Goal: Check status: Check status

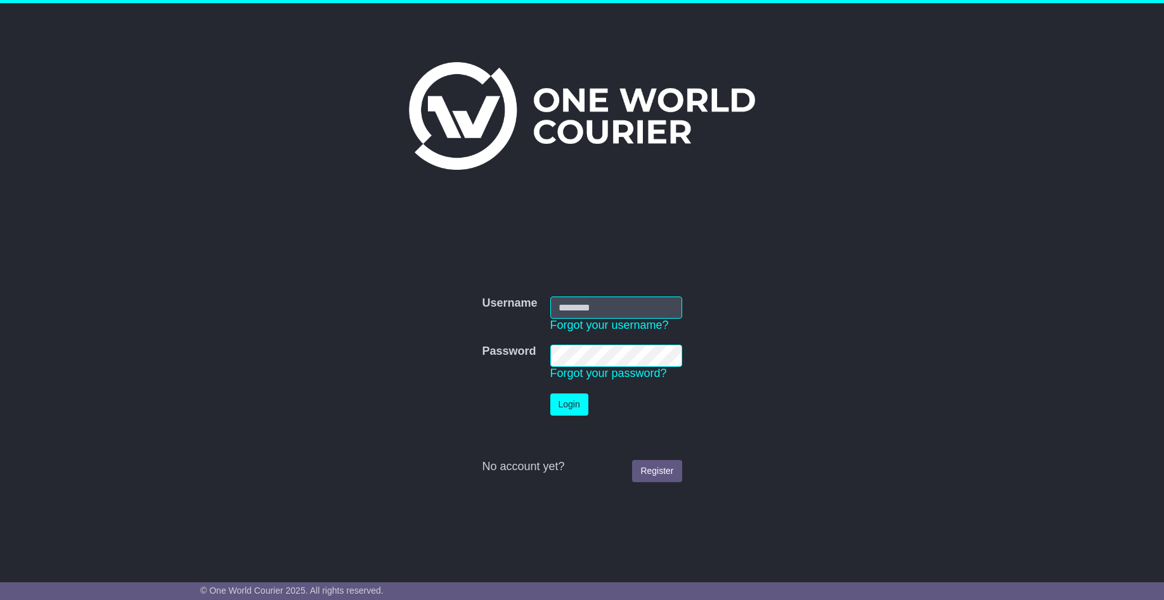
type input "**********"
click at [561, 402] on button "Login" at bounding box center [569, 405] width 38 height 22
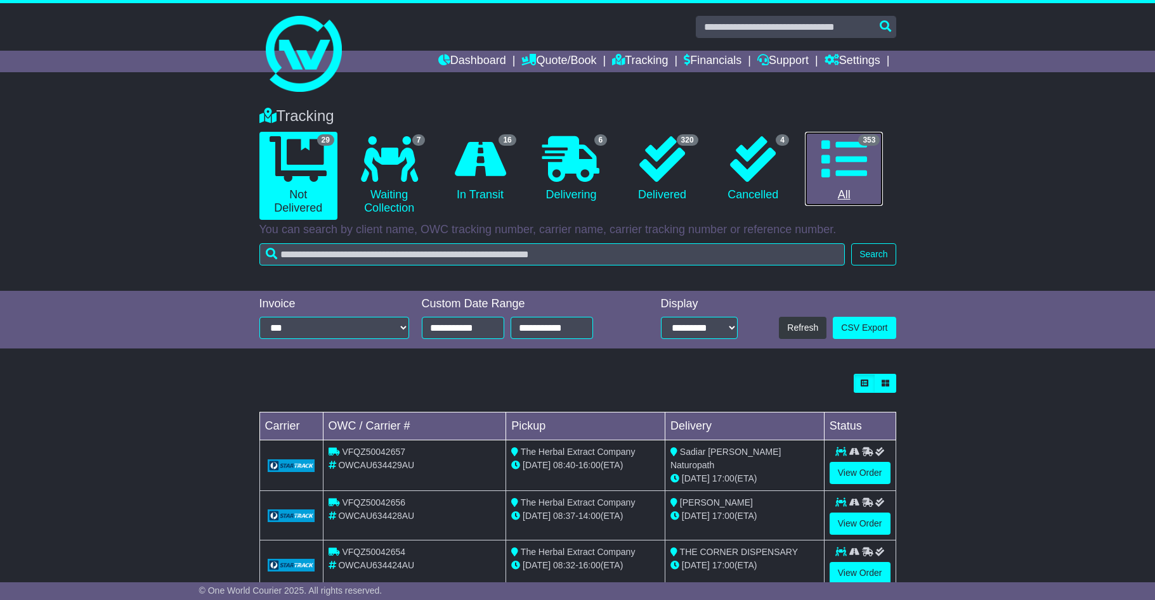
click at [848, 167] on icon at bounding box center [844, 159] width 46 height 46
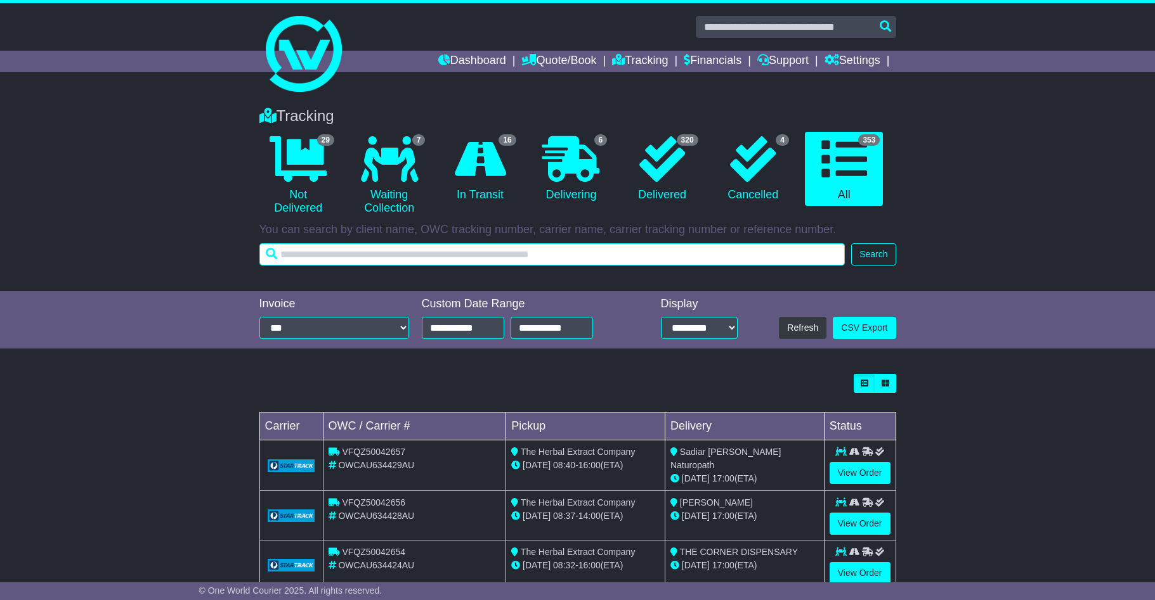
click at [490, 256] on input "text" at bounding box center [552, 254] width 586 height 22
type input "*********"
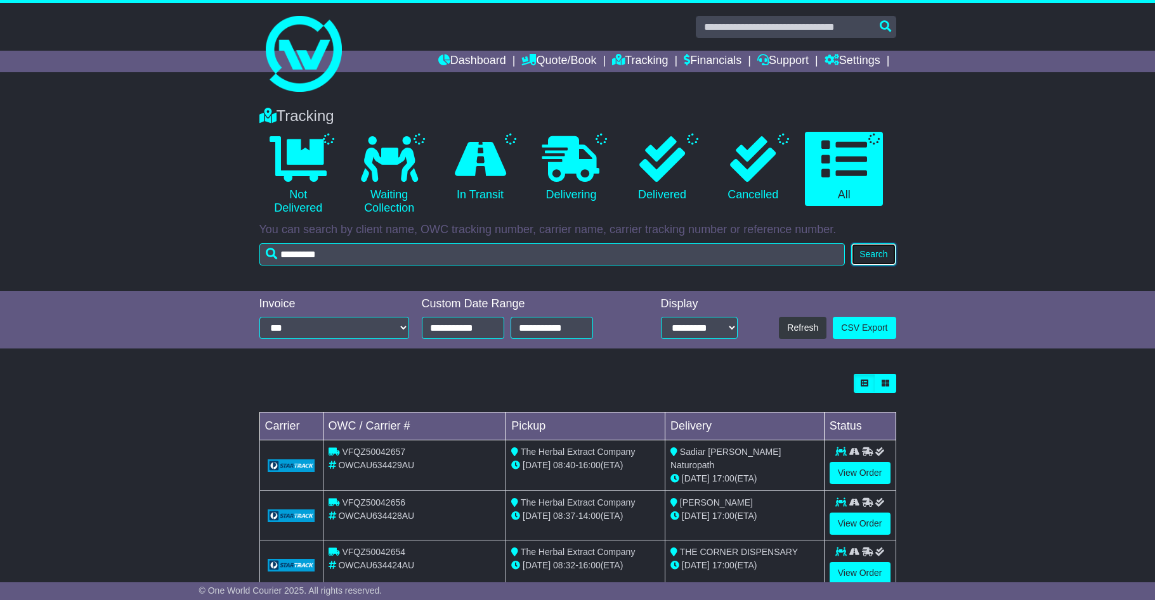
click at [883, 252] on button "Search" at bounding box center [873, 254] width 44 height 22
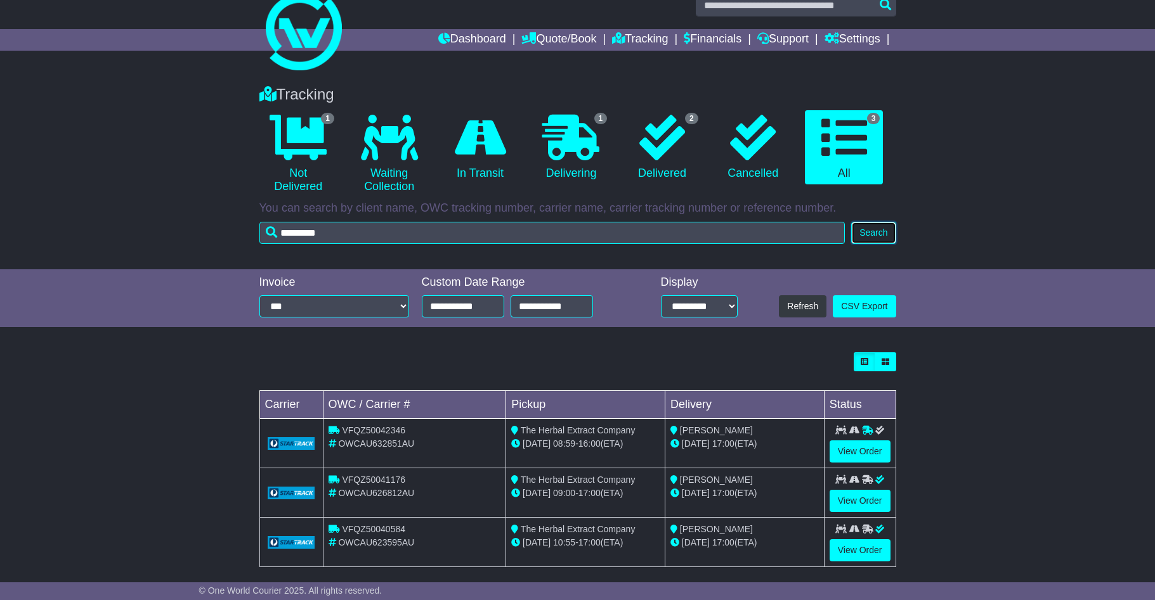
scroll to position [34, 0]
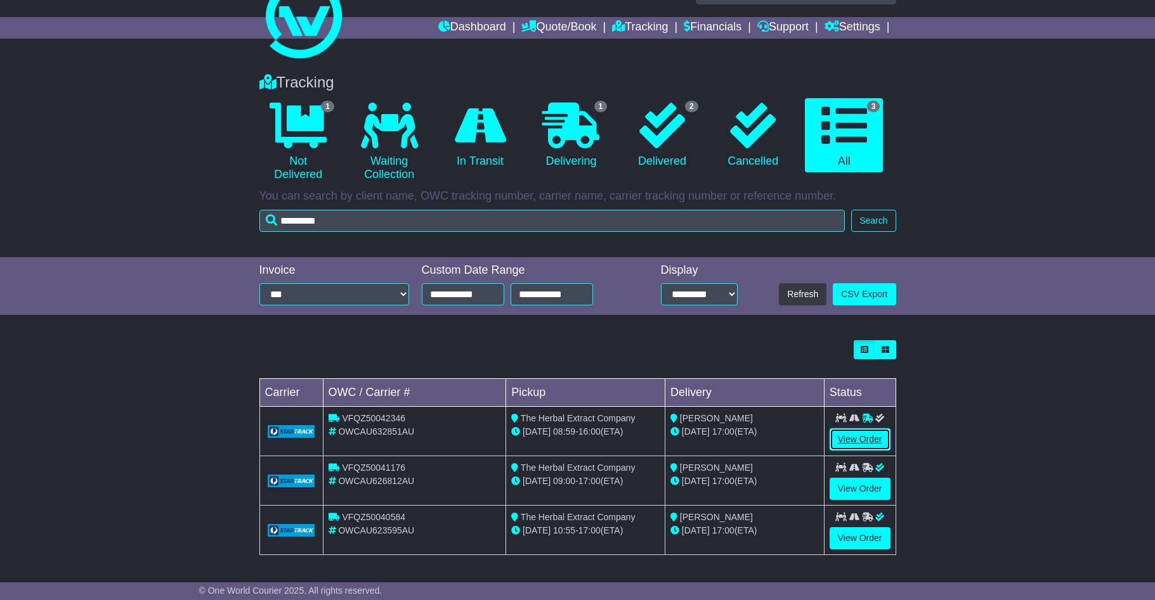
click at [874, 439] on link "View Order" at bounding box center [859, 440] width 61 height 22
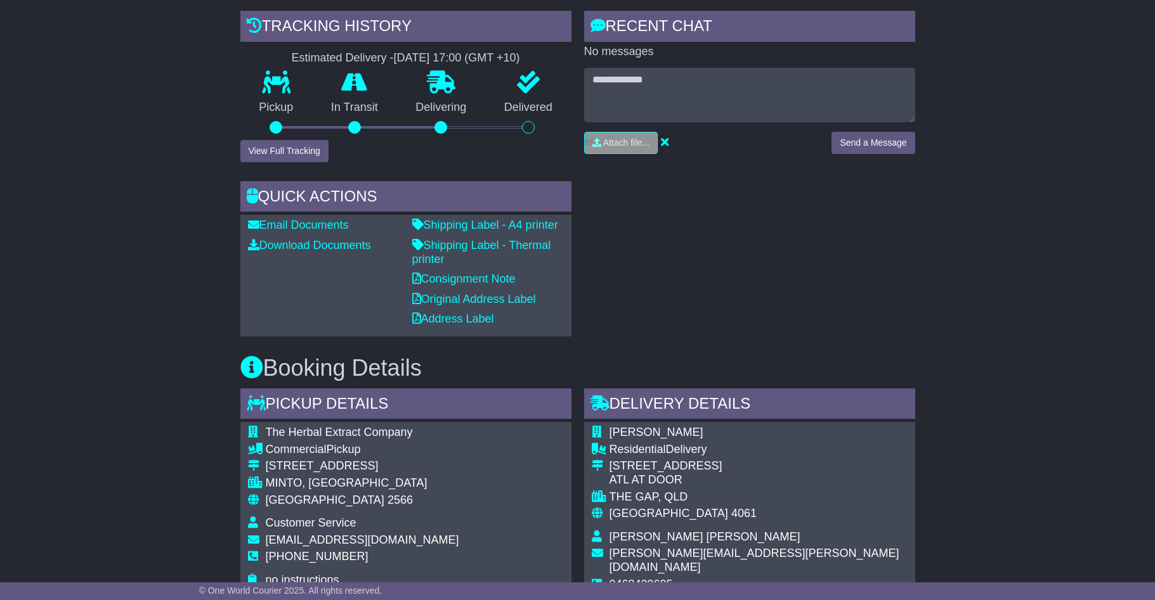
scroll to position [127, 0]
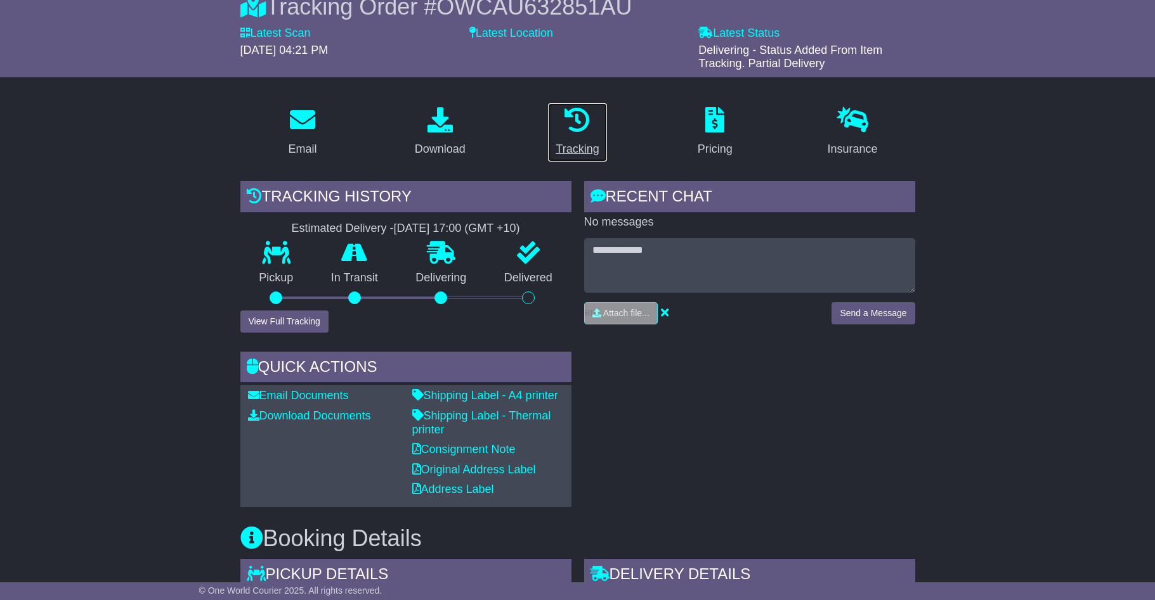
click at [592, 124] on p at bounding box center [576, 120] width 43 height 27
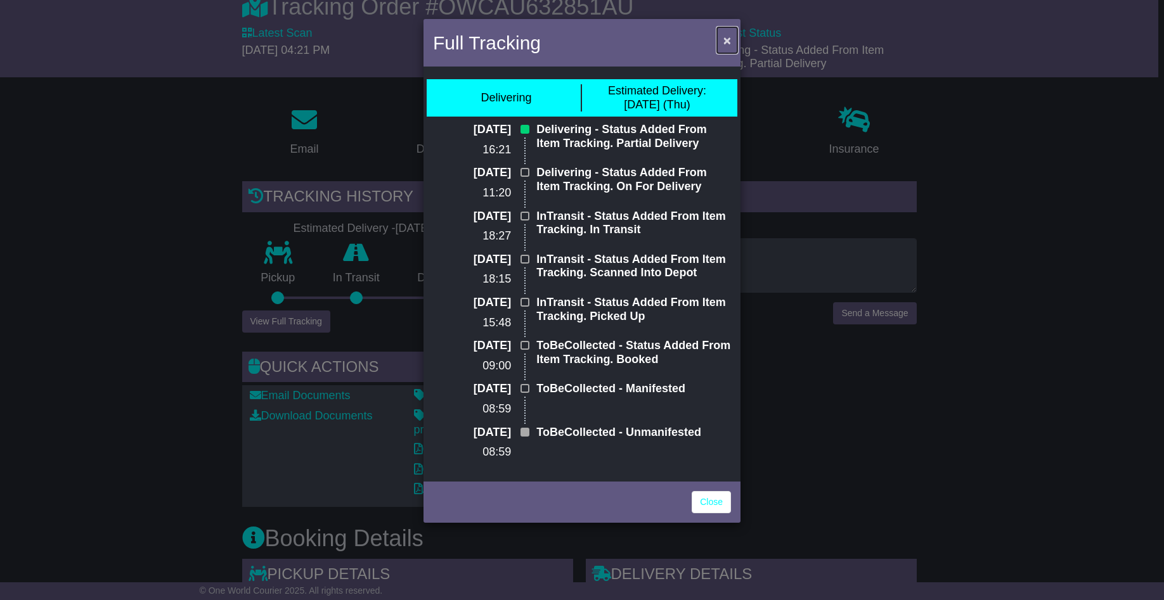
click at [722, 34] on button "×" at bounding box center [727, 40] width 20 height 26
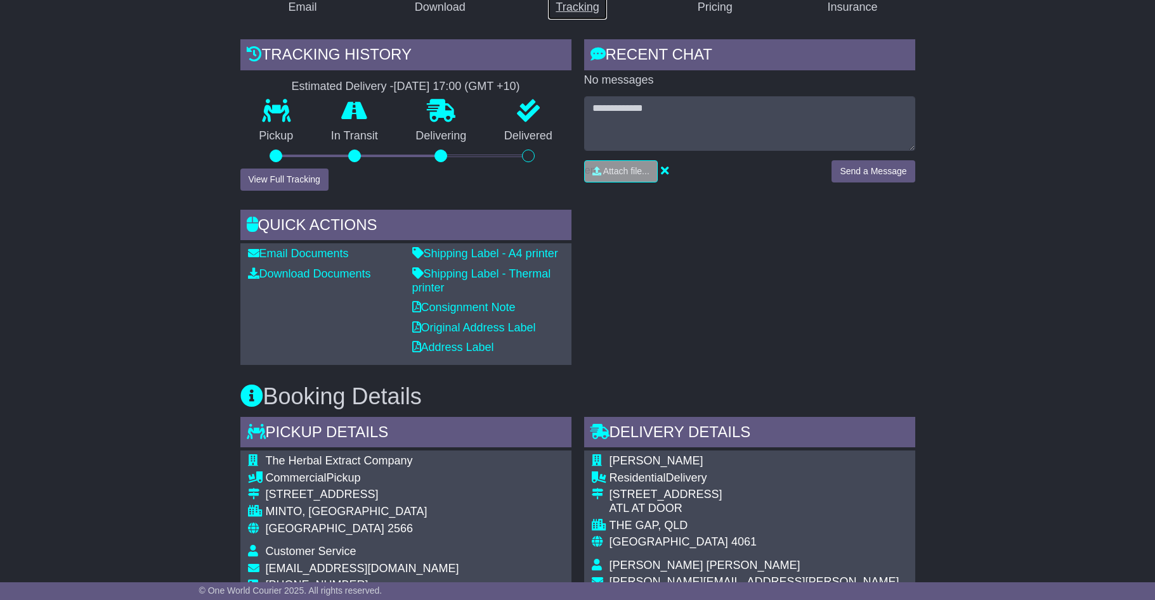
scroll to position [63, 0]
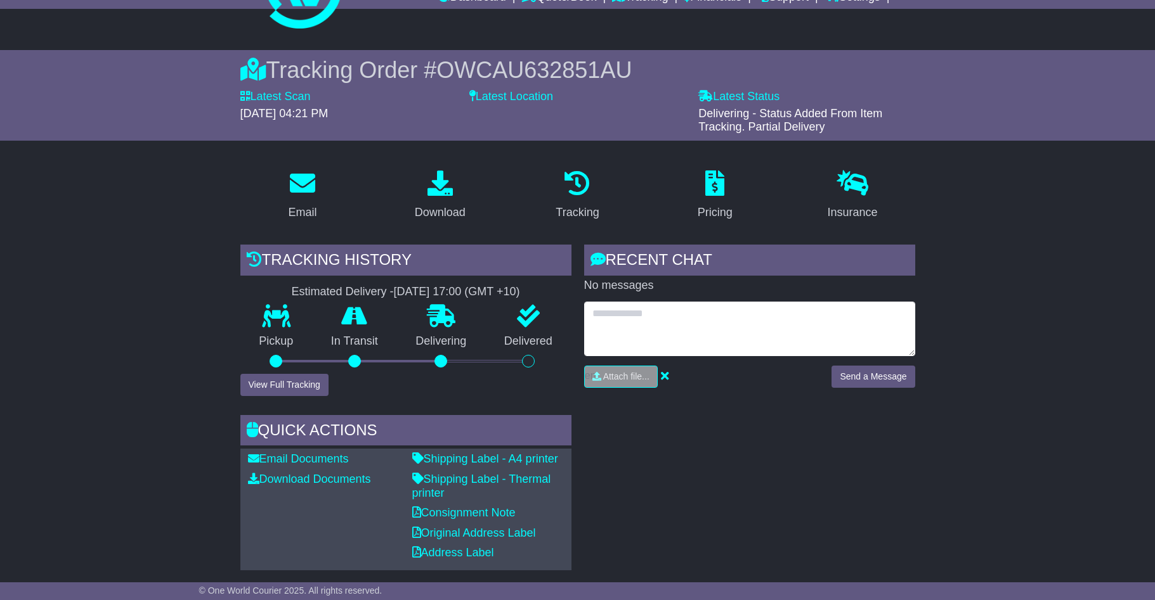
click at [624, 330] on textarea at bounding box center [749, 329] width 331 height 55
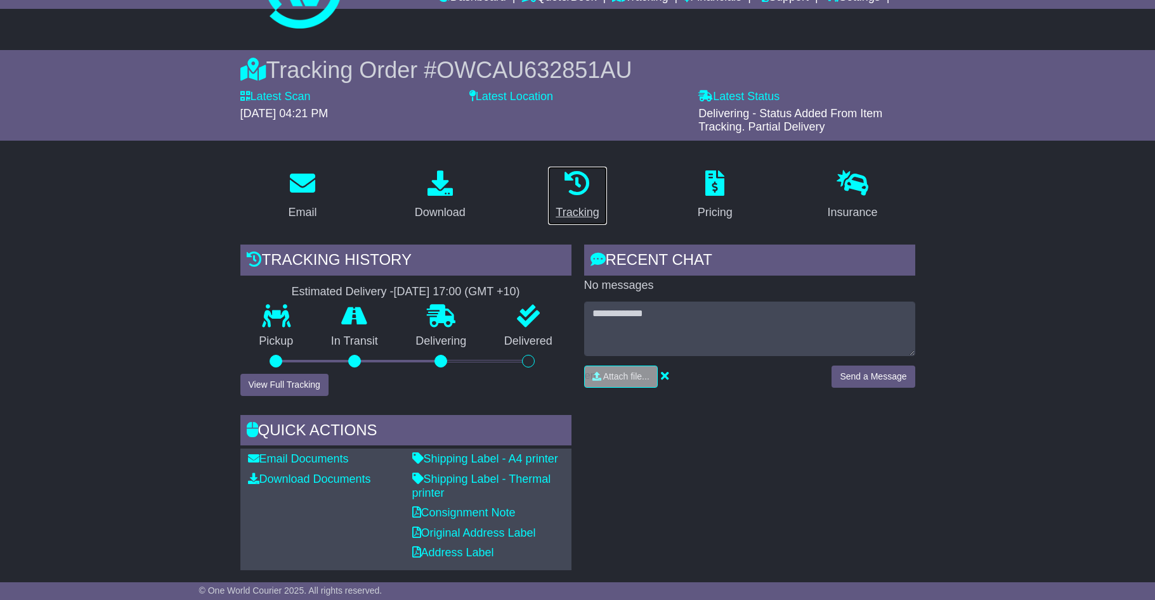
click at [573, 204] on div "Tracking" at bounding box center [576, 212] width 43 height 17
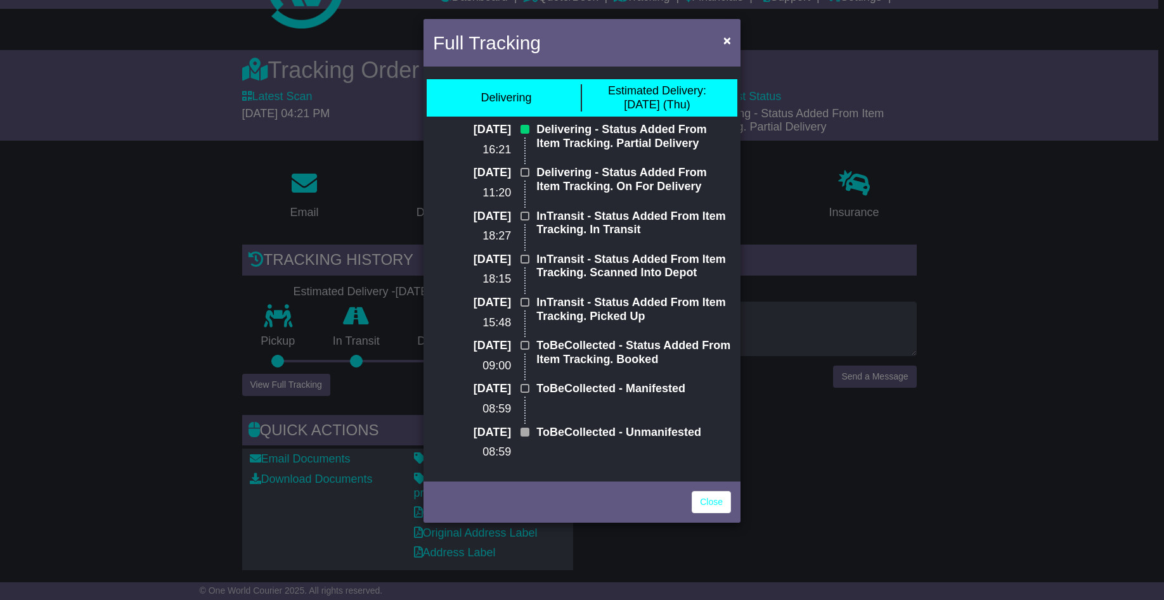
click at [871, 471] on div "Full Tracking × Delivering Estimated Delivery: [DATE] (Thu) [DATE] 16:21 Delive…" at bounding box center [582, 300] width 1164 height 600
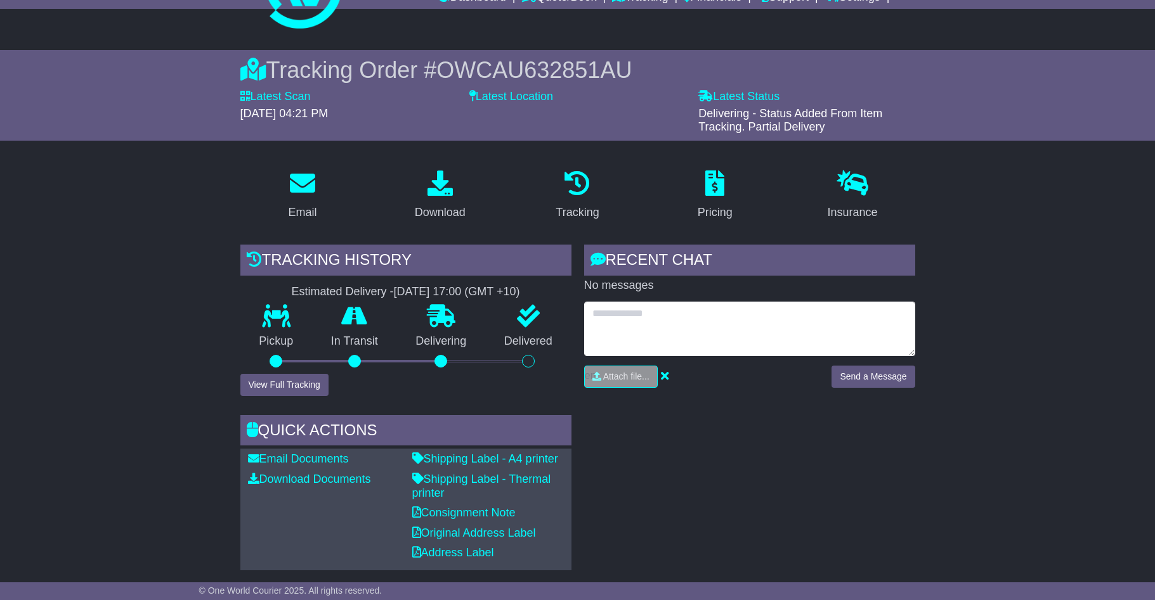
click at [732, 327] on textarea at bounding box center [749, 329] width 331 height 55
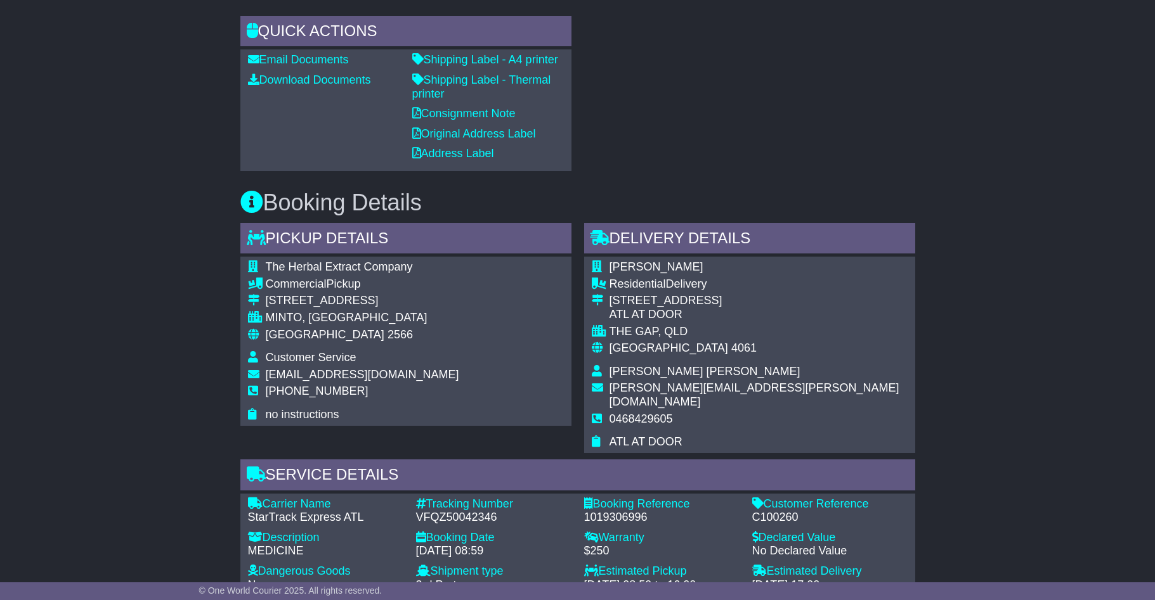
scroll to position [507, 0]
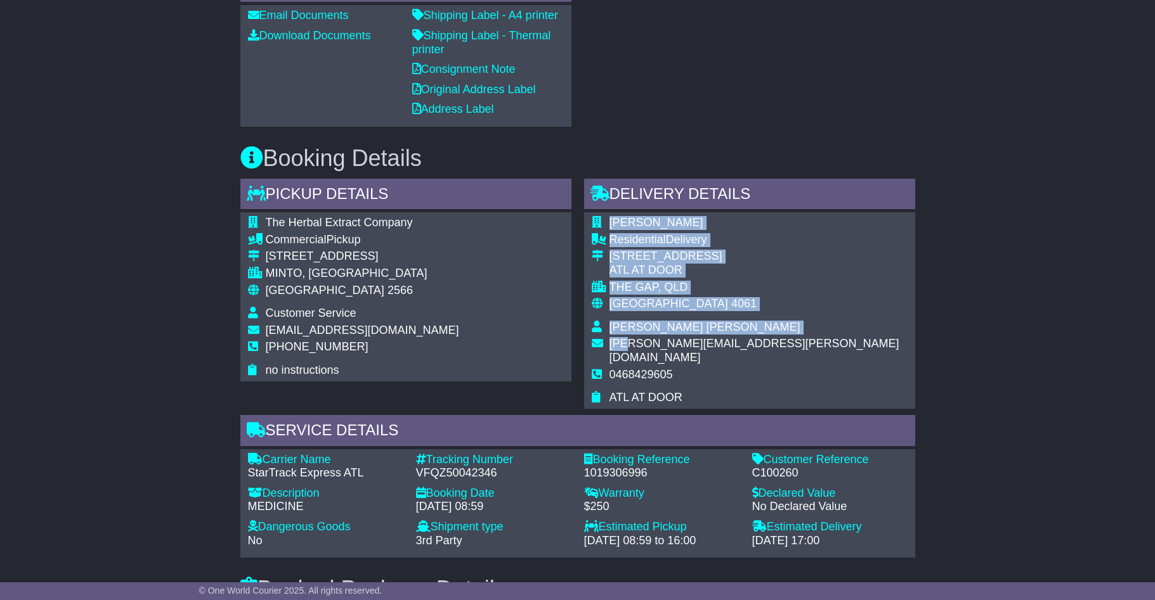
drag, startPoint x: 801, startPoint y: 341, endPoint x: 620, endPoint y: 352, distance: 181.7
click at [620, 352] on div "[PERSON_NAME] Residential Delivery [STREET_ADDRESS] ATL AT DOOR THE GAP, [GEOGR…" at bounding box center [749, 310] width 331 height 197
drag, startPoint x: 620, startPoint y: 352, endPoint x: 723, endPoint y: 379, distance: 106.7
click at [720, 391] on td "ATL AT DOOR" at bounding box center [758, 398] width 298 height 14
drag, startPoint x: 814, startPoint y: 343, endPoint x: 649, endPoint y: 343, distance: 165.5
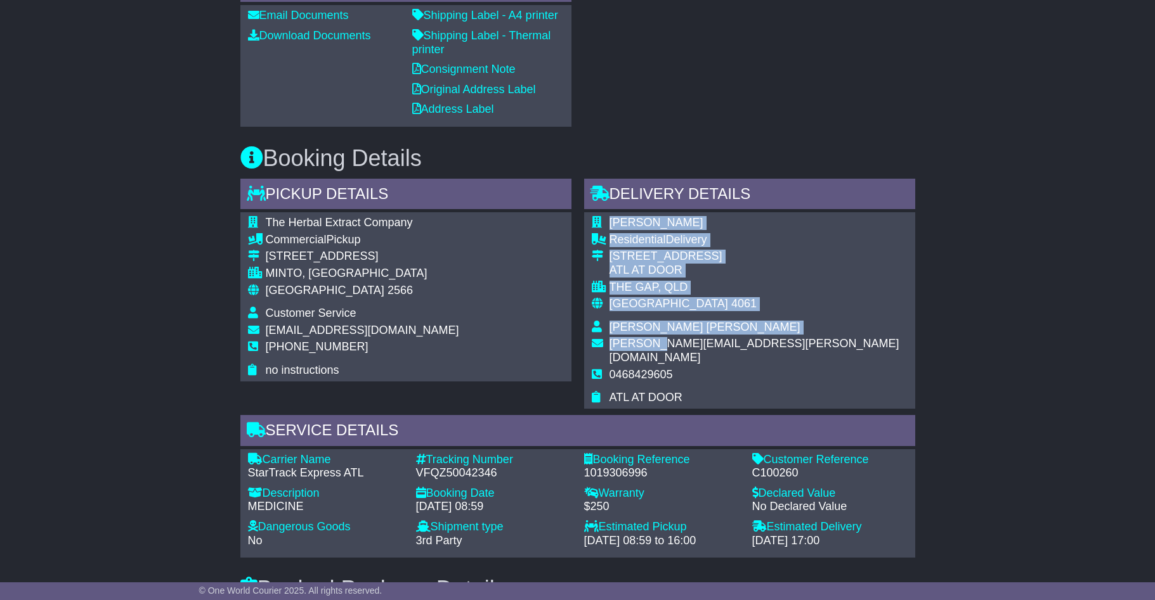
click at [649, 343] on div "[PERSON_NAME] Residential Delivery [STREET_ADDRESS] ATL AT DOOR THE GAP, [GEOGR…" at bounding box center [749, 310] width 331 height 197
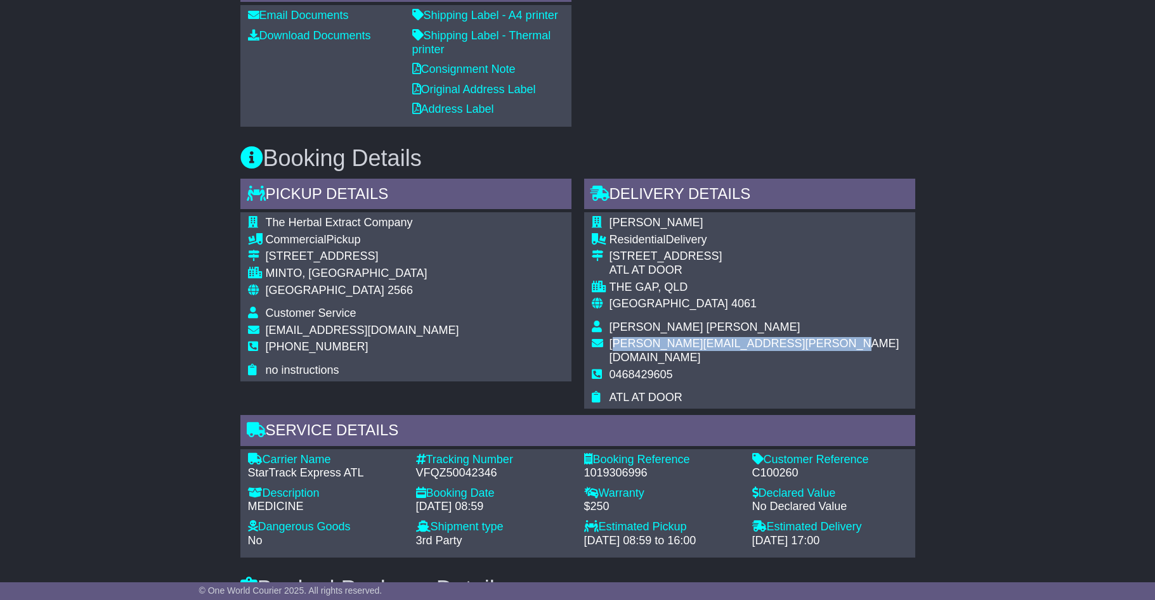
drag, startPoint x: 649, startPoint y: 343, endPoint x: 809, endPoint y: 347, distance: 160.5
click at [809, 347] on span "[PERSON_NAME][EMAIL_ADDRESS][PERSON_NAME][DOMAIN_NAME]" at bounding box center [754, 350] width 290 height 27
drag, startPoint x: 809, startPoint y: 347, endPoint x: 821, endPoint y: 362, distance: 18.9
click at [821, 362] on div "[PERSON_NAME] Residential Delivery [STREET_ADDRESS] ATL AT DOOR THE GAP, [GEOGR…" at bounding box center [749, 310] width 331 height 197
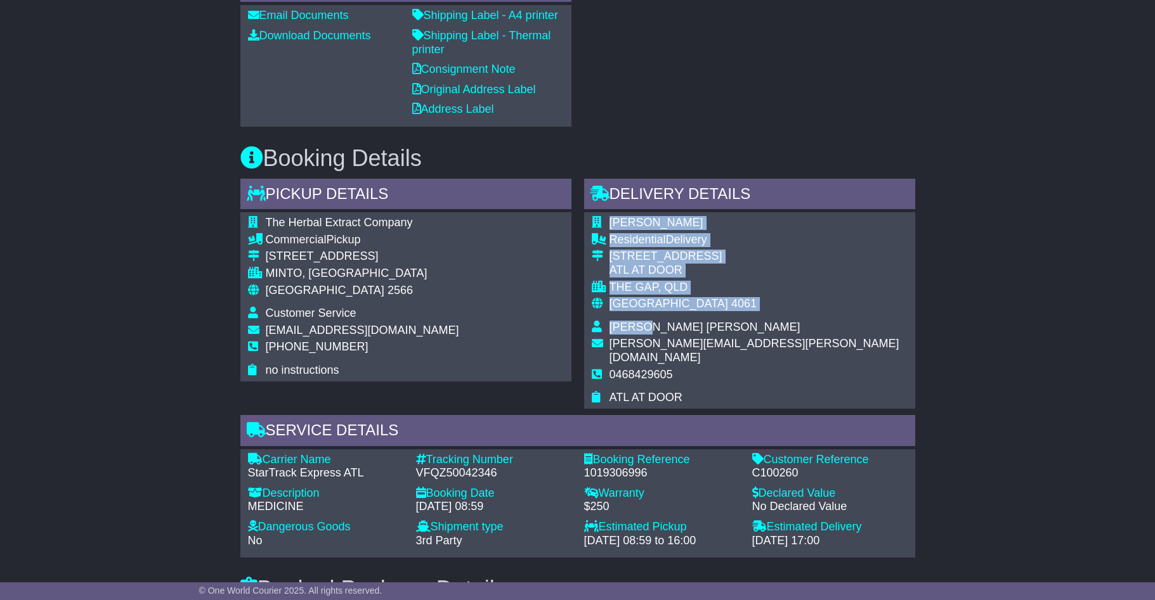
drag, startPoint x: 811, startPoint y: 341, endPoint x: 640, endPoint y: 336, distance: 171.3
click at [640, 336] on div "[PERSON_NAME] Residential Delivery [STREET_ADDRESS] ATL AT DOOR THE GAP, [GEOGR…" at bounding box center [749, 310] width 331 height 197
drag, startPoint x: 640, startPoint y: 336, endPoint x: 614, endPoint y: 347, distance: 27.8
click at [615, 347] on span "[PERSON_NAME][EMAIL_ADDRESS][PERSON_NAME][DOMAIN_NAME]" at bounding box center [754, 350] width 290 height 27
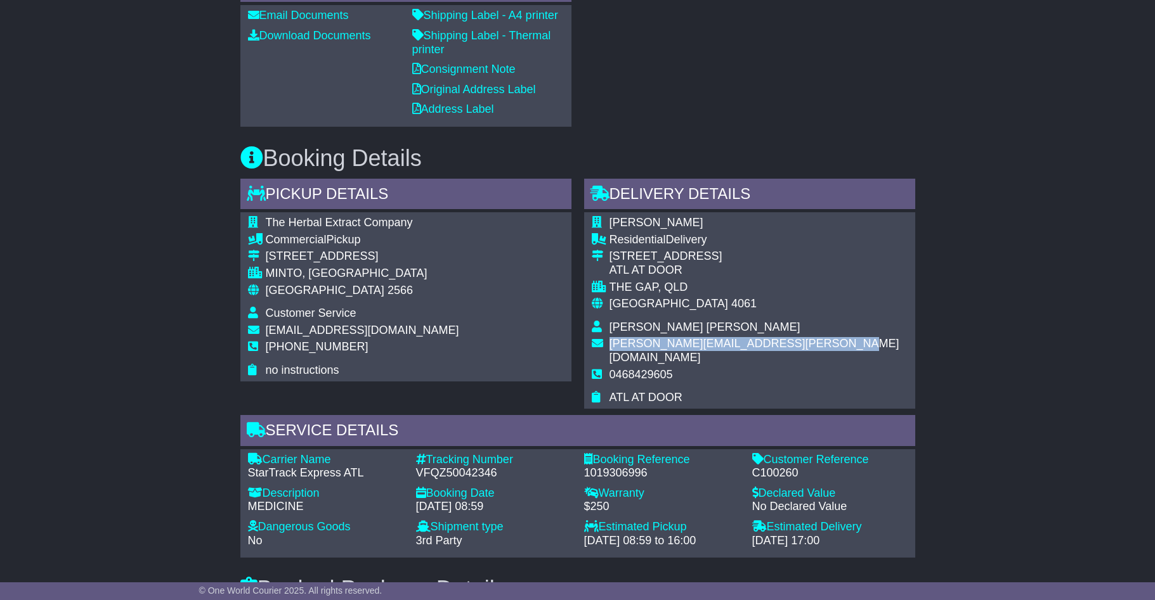
drag, startPoint x: 607, startPoint y: 345, endPoint x: 810, endPoint y: 348, distance: 202.3
click at [810, 348] on tr "[PERSON_NAME][EMAIL_ADDRESS][PERSON_NAME][DOMAIN_NAME]" at bounding box center [750, 352] width 316 height 30
copy tr "[PERSON_NAME][EMAIL_ADDRESS][PERSON_NAME][DOMAIN_NAME]"
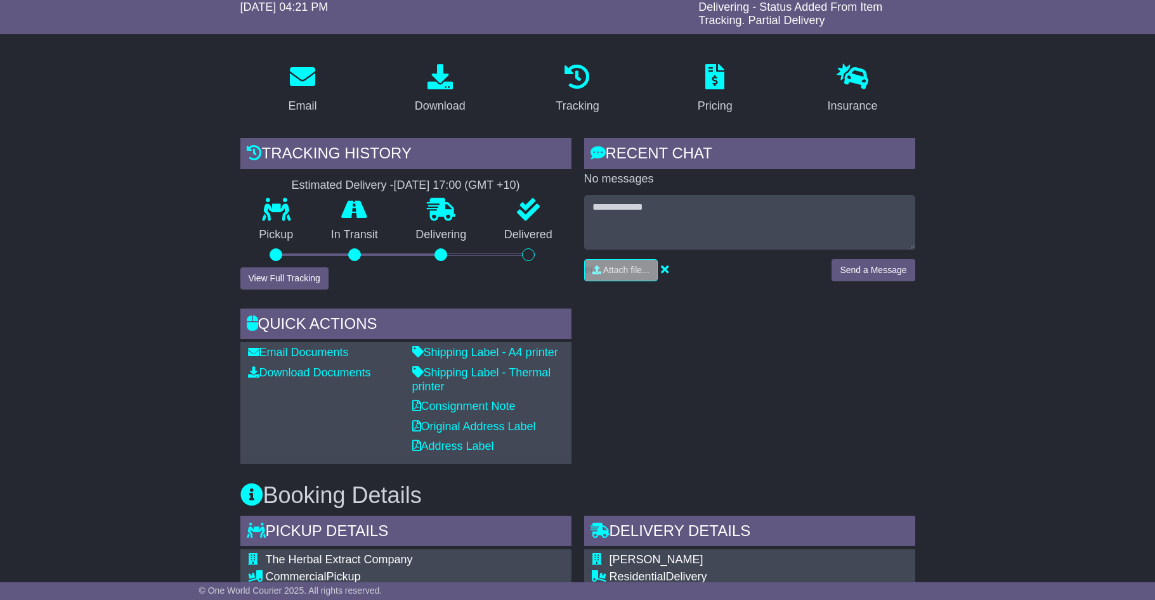
scroll to position [0, 0]
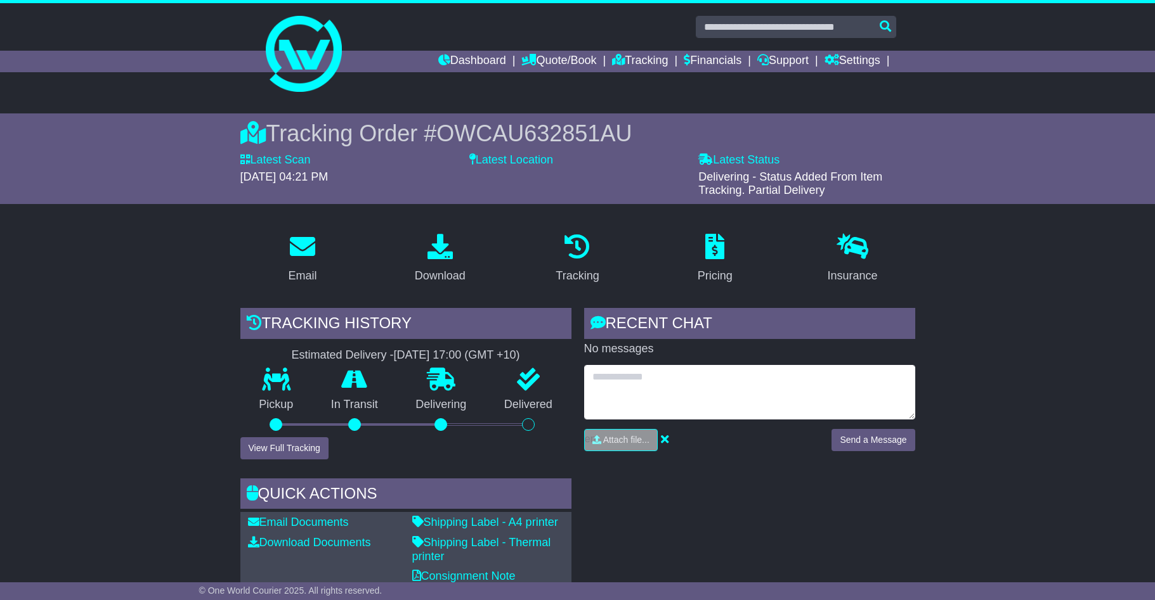
click at [732, 402] on textarea at bounding box center [749, 392] width 331 height 55
click at [640, 386] on textarea "*" at bounding box center [749, 392] width 331 height 55
type textarea "*"
